Goal: Information Seeking & Learning: Check status

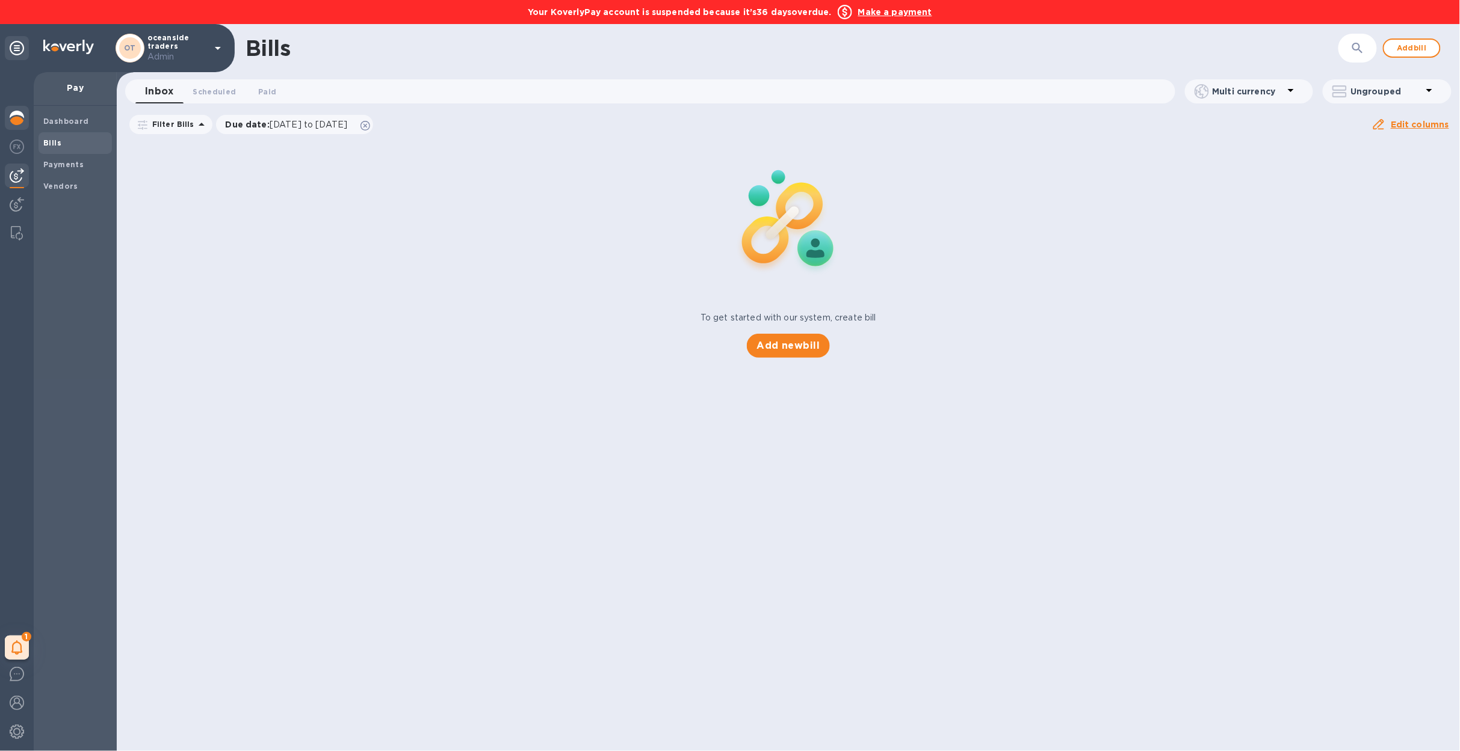
click at [22, 118] on img at bounding box center [17, 118] width 14 height 14
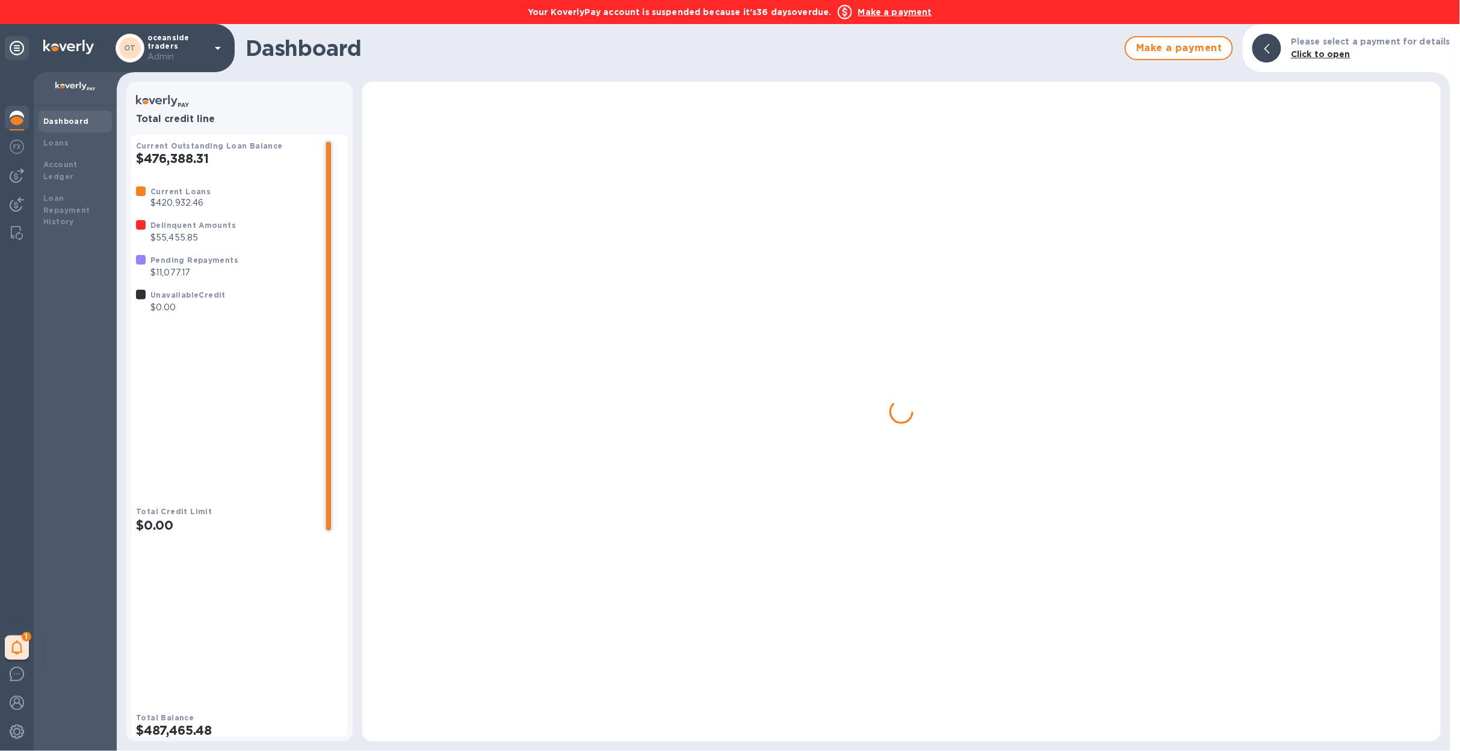
click at [22, 118] on img at bounding box center [17, 118] width 14 height 14
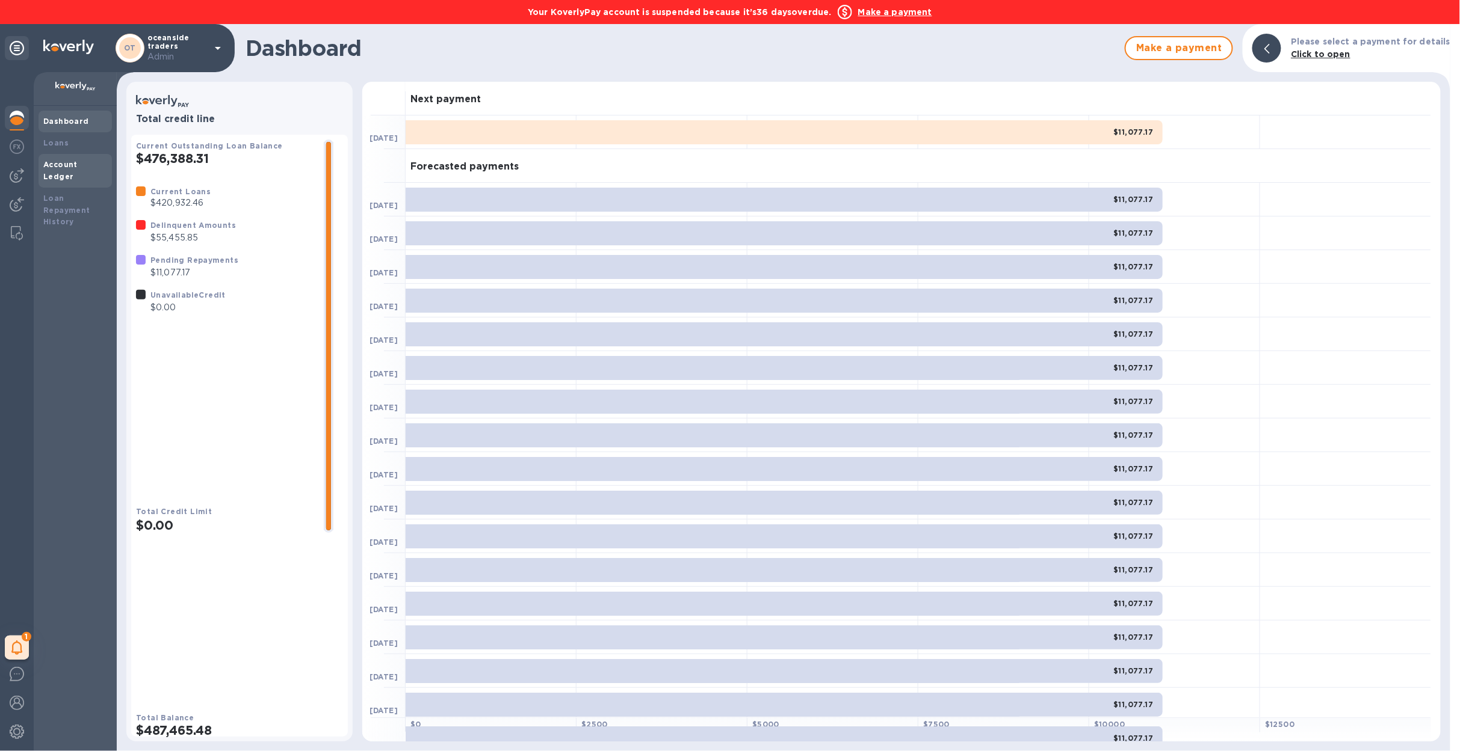
click at [78, 167] on b "Account Ledger" at bounding box center [60, 170] width 34 height 21
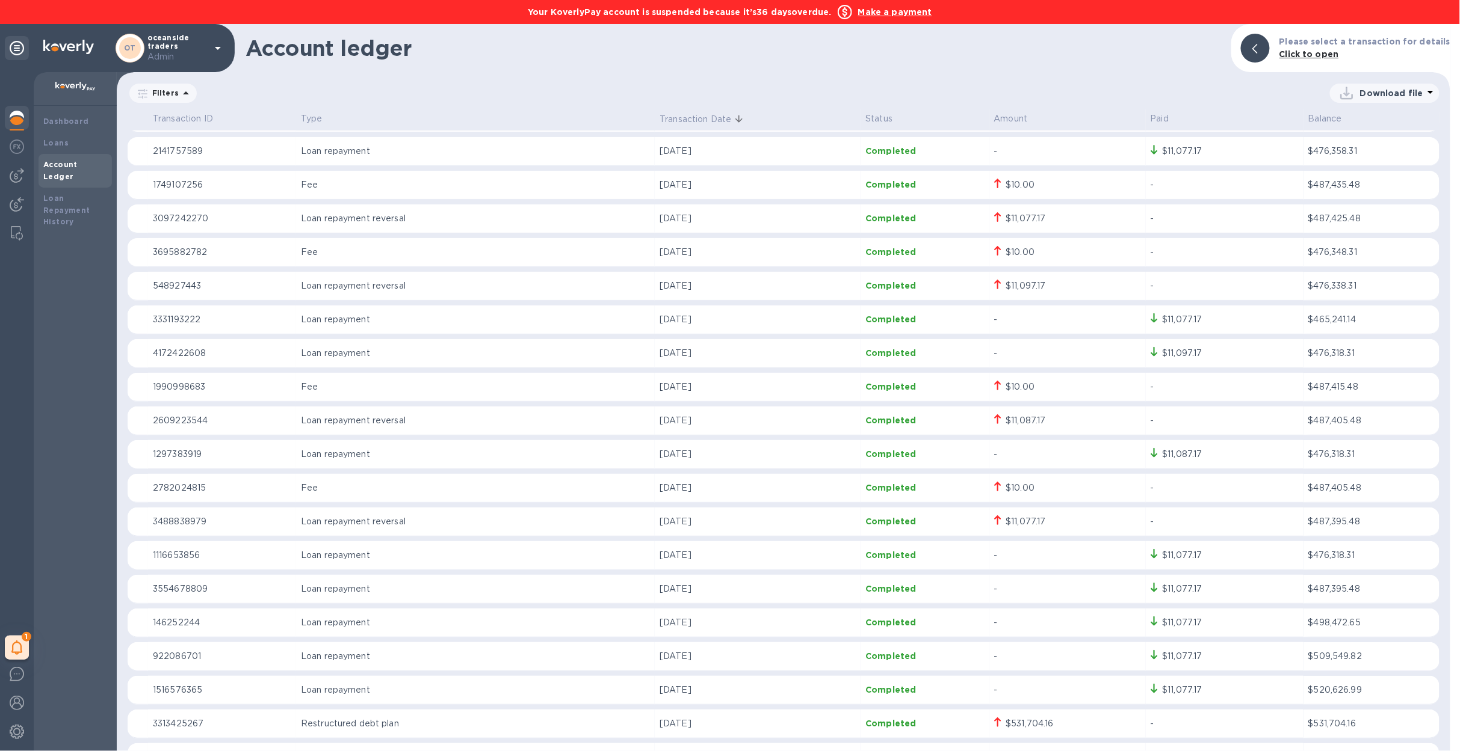
scroll to position [289, 0]
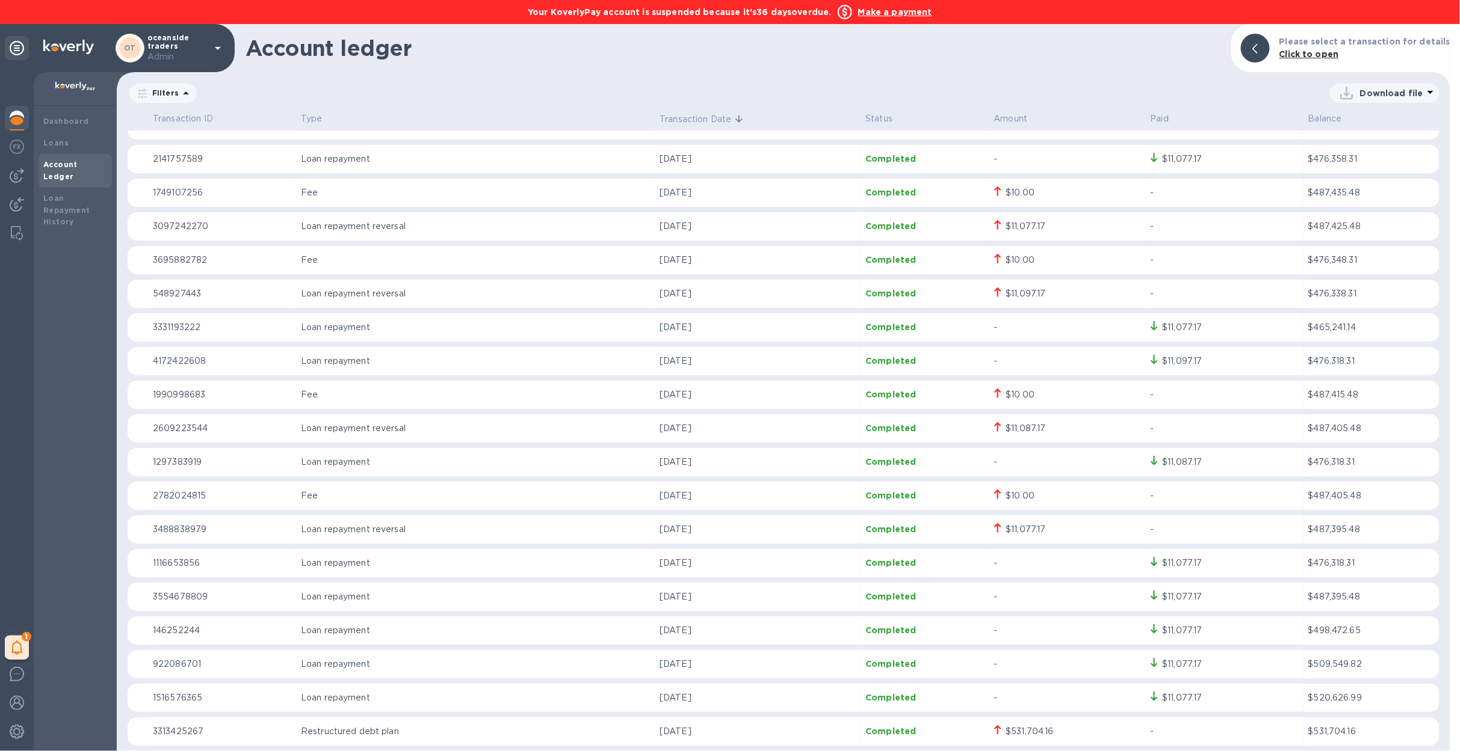
click at [1176, 348] on td "$11,097.17" at bounding box center [1224, 361] width 158 height 29
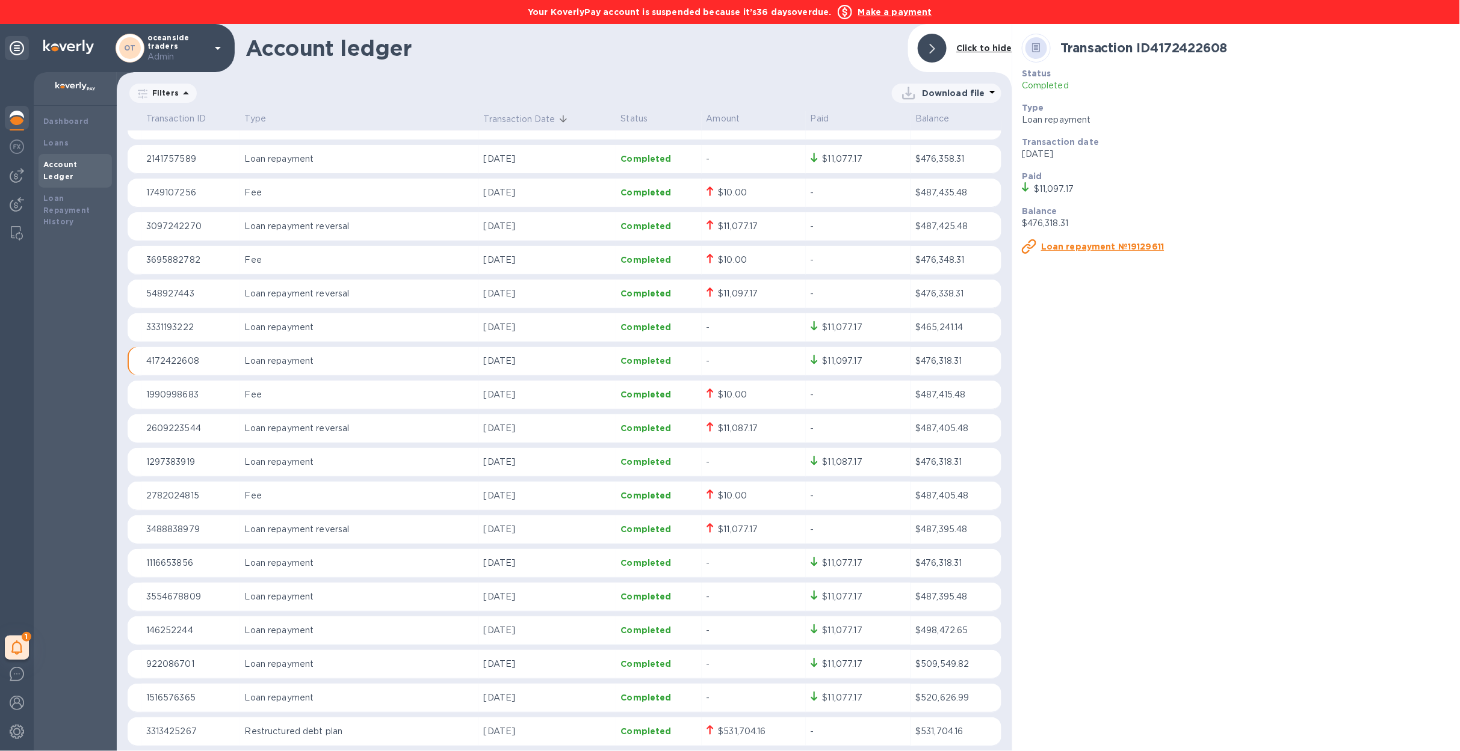
click at [848, 383] on td "-" at bounding box center [858, 395] width 105 height 29
click at [943, 48] on div at bounding box center [931, 48] width 29 height 29
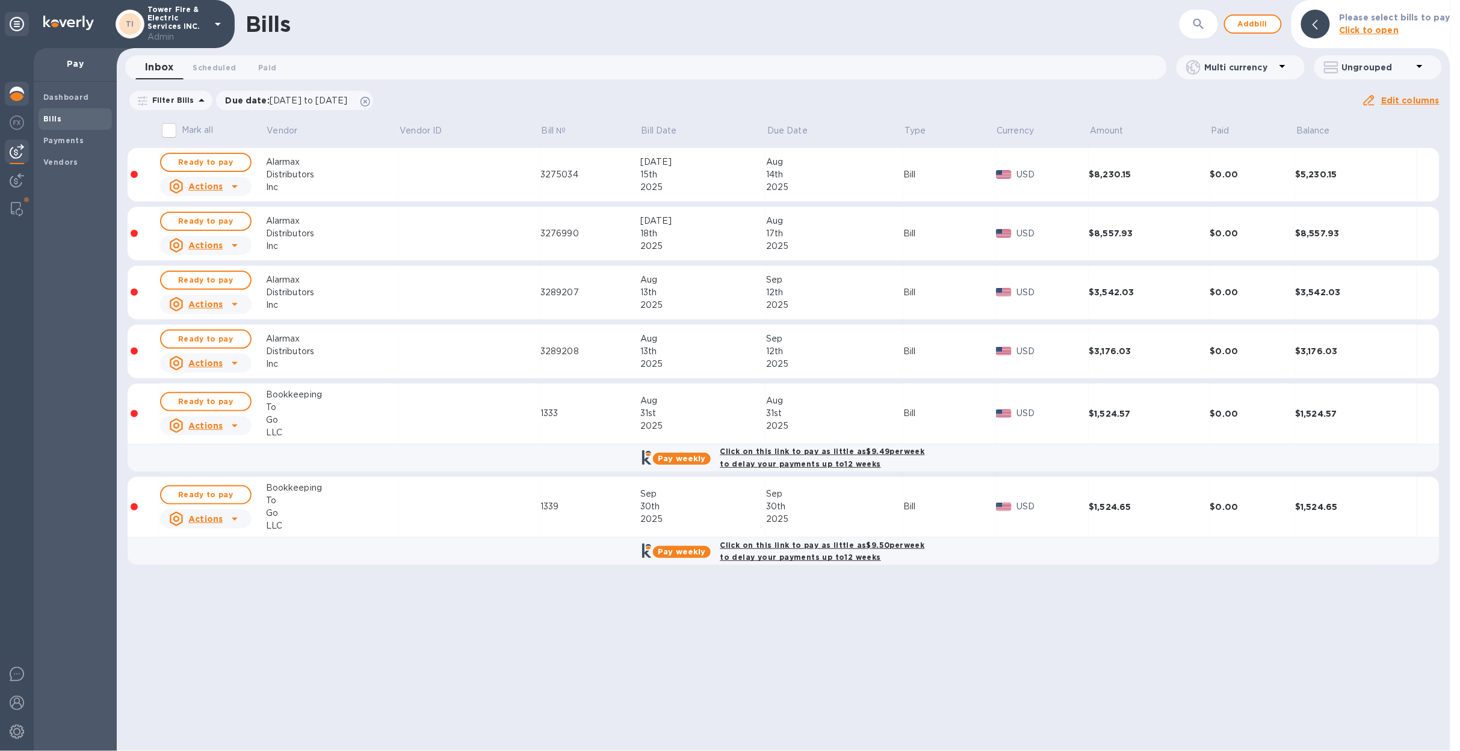
click at [23, 90] on img at bounding box center [17, 94] width 14 height 14
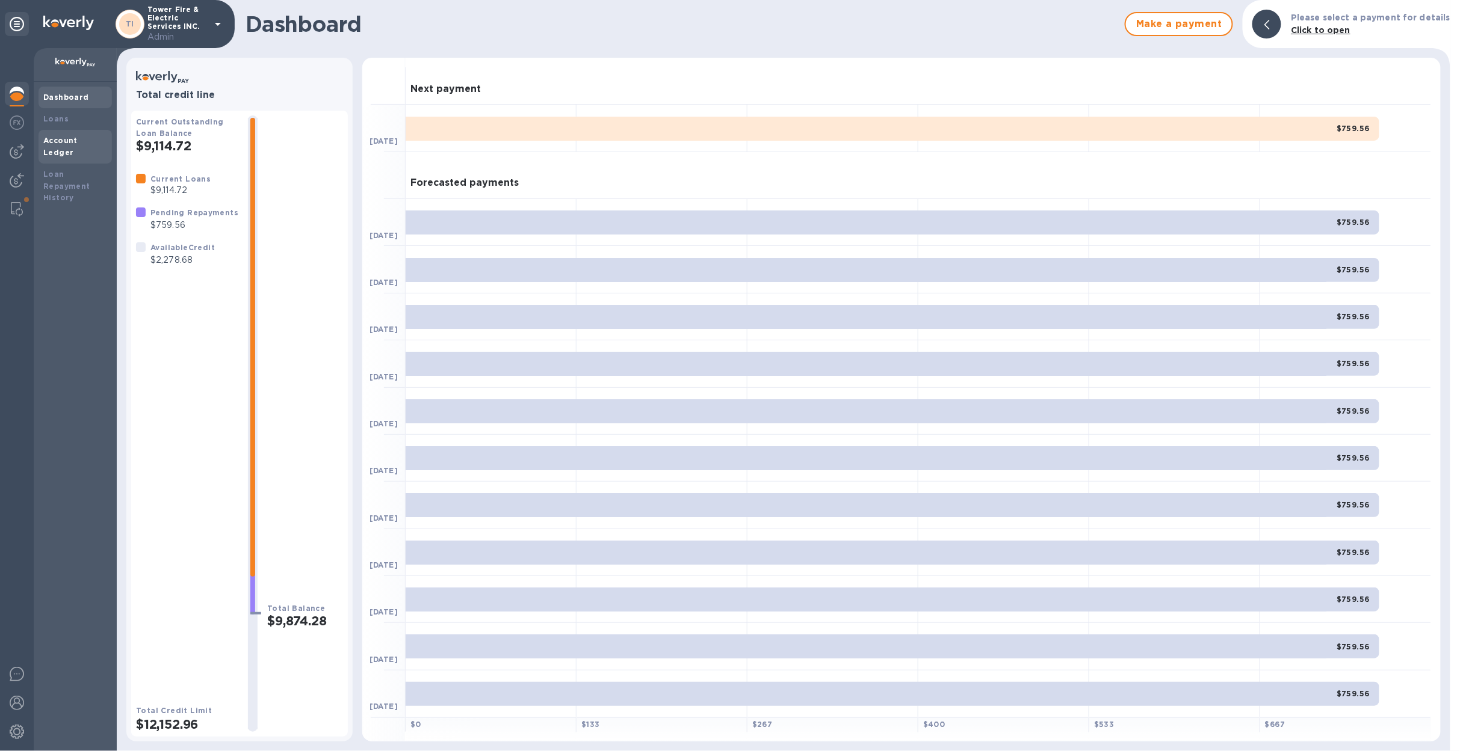
click at [61, 137] on b "Account Ledger" at bounding box center [60, 146] width 34 height 21
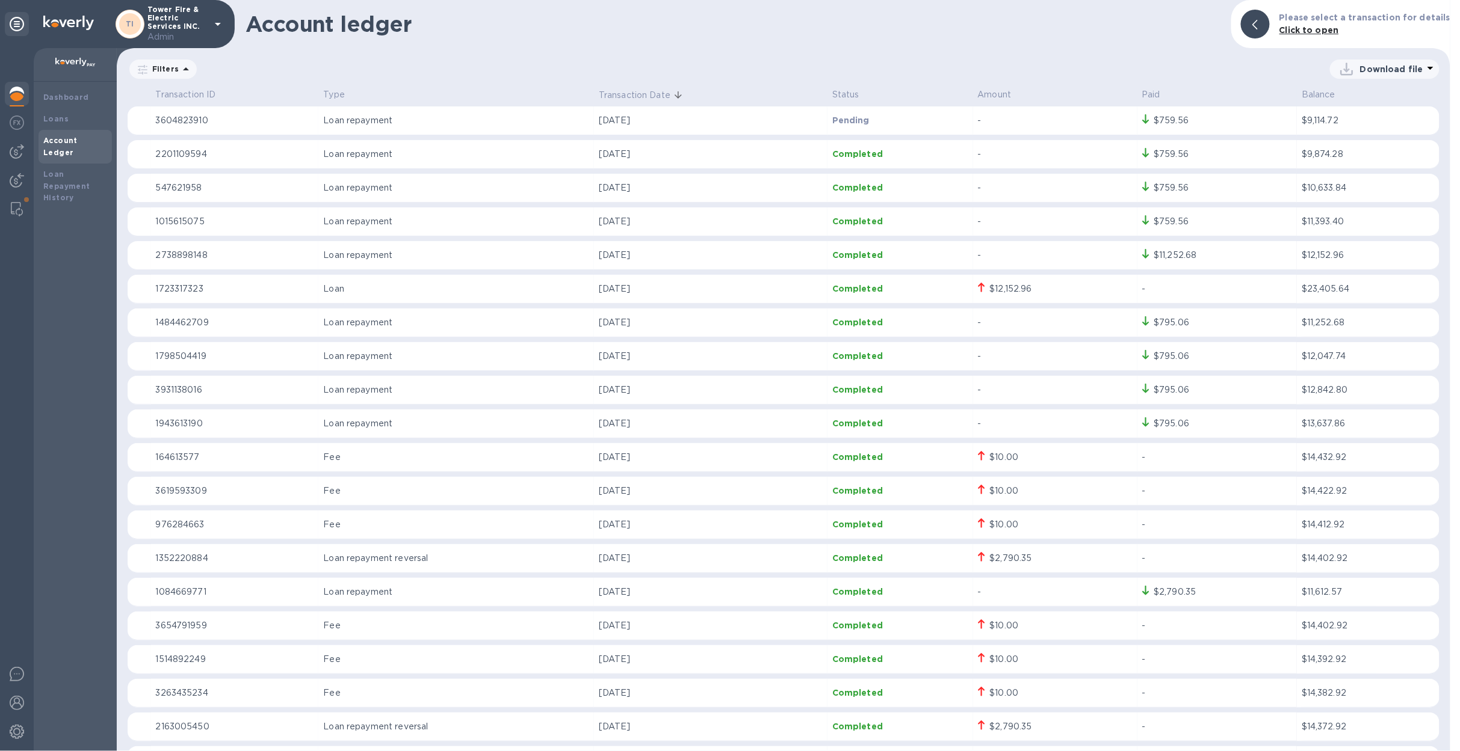
click at [20, 96] on img at bounding box center [17, 94] width 14 height 14
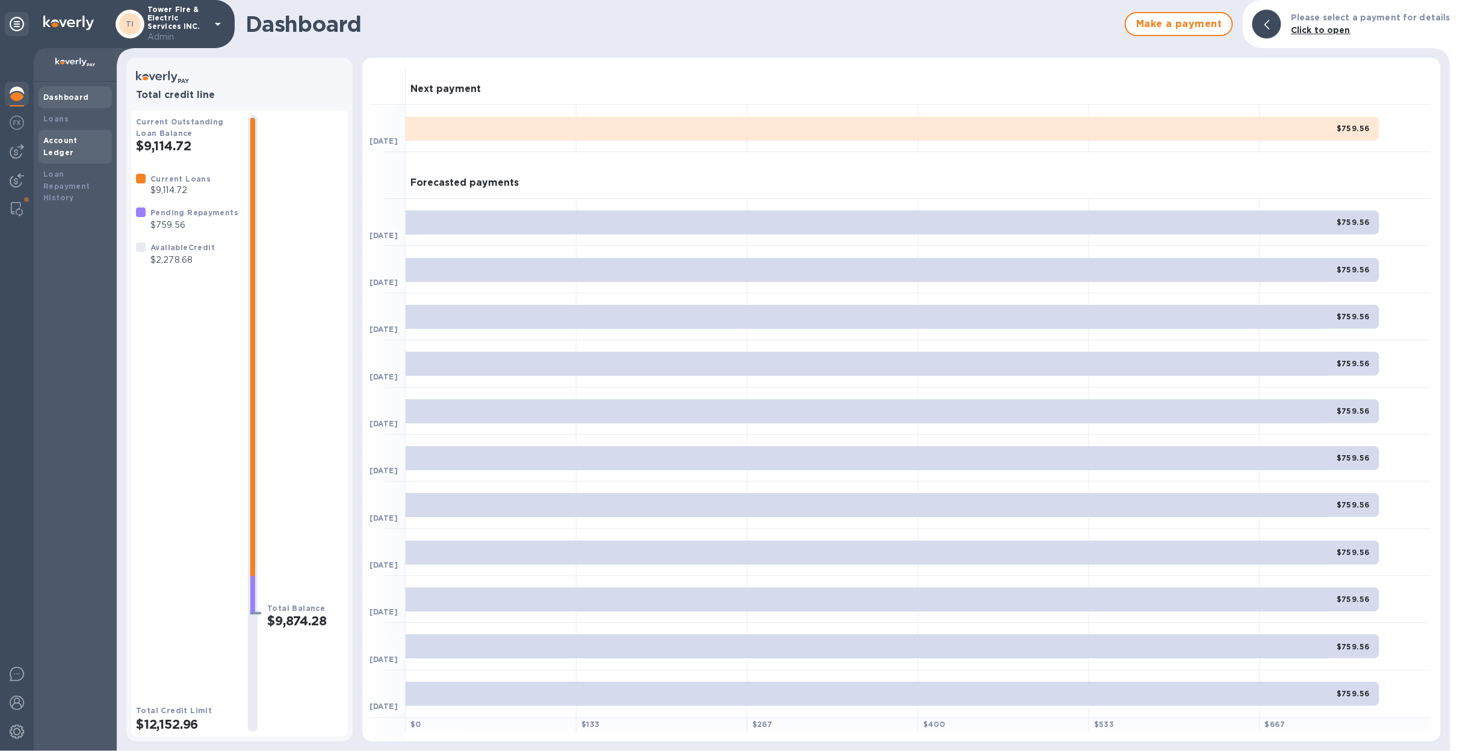
click at [78, 136] on b "Account Ledger" at bounding box center [60, 146] width 34 height 21
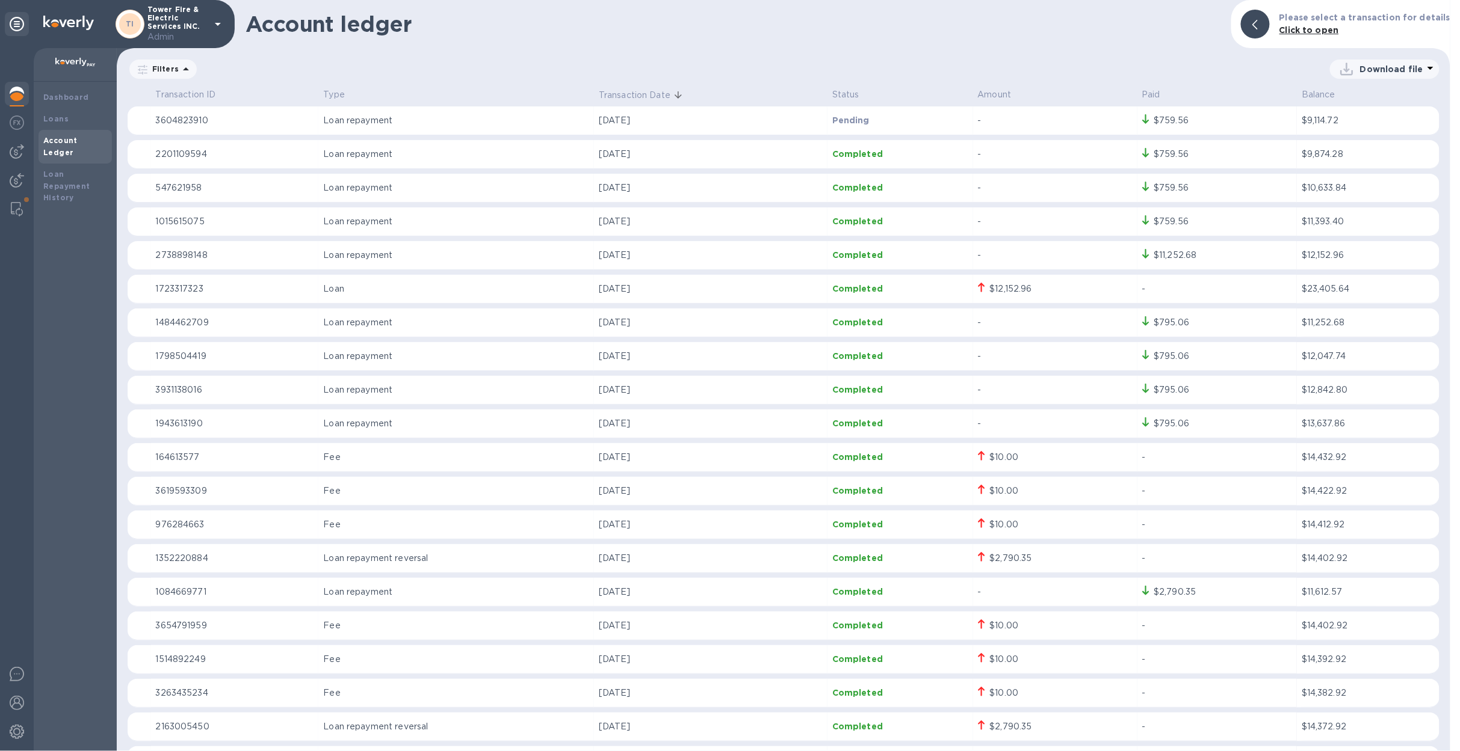
click at [21, 96] on img at bounding box center [17, 94] width 14 height 14
